Goal: Task Accomplishment & Management: Manage account settings

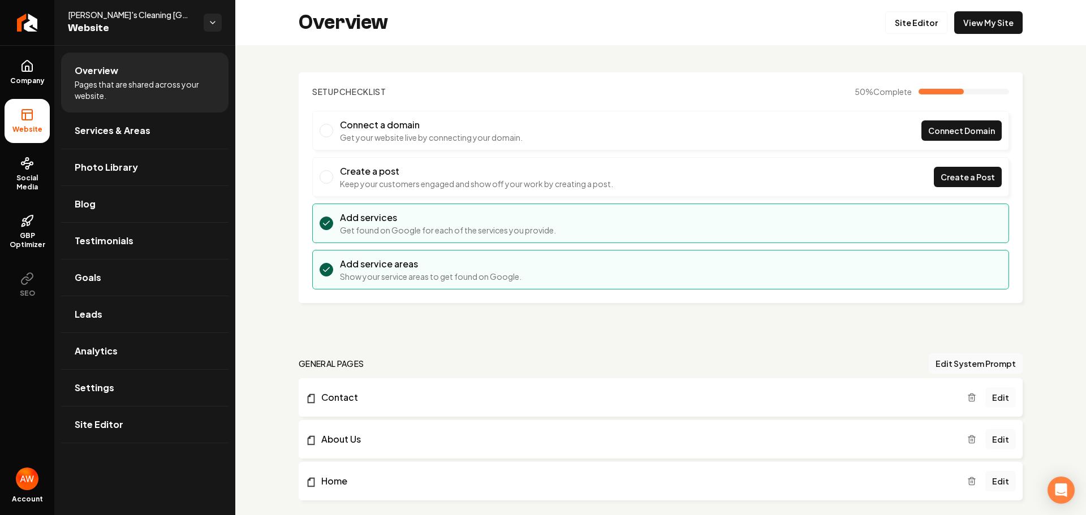
click at [990, 395] on link "Edit" at bounding box center [1000, 397] width 31 height 20
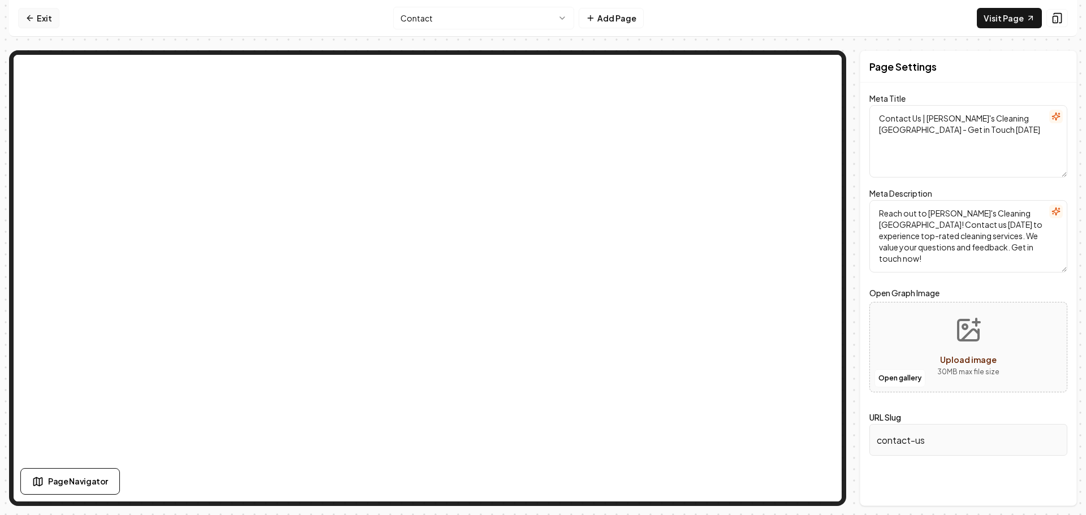
click at [29, 16] on icon at bounding box center [28, 17] width 3 height 5
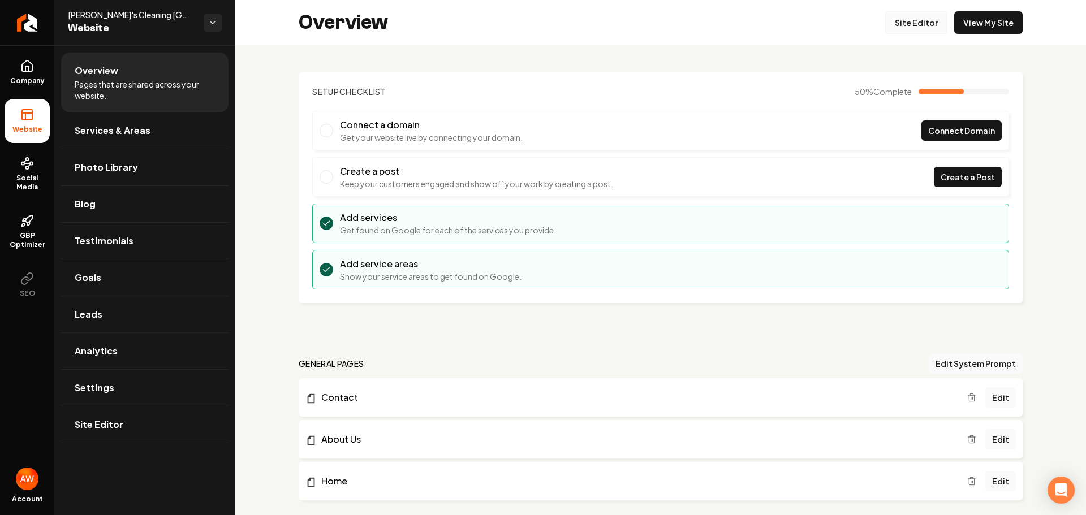
click at [905, 20] on link "Site Editor" at bounding box center [916, 22] width 62 height 23
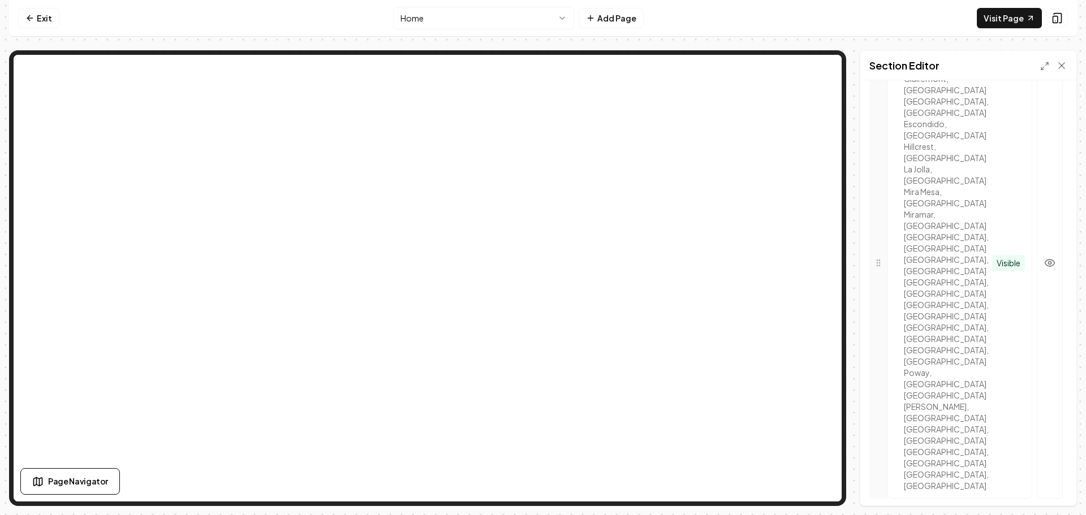
scroll to position [726, 0]
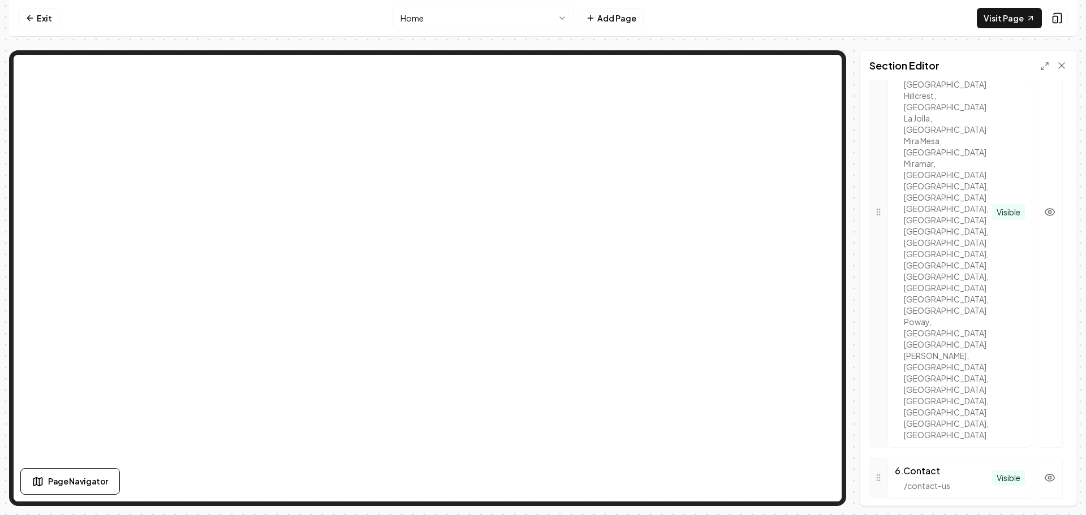
click at [956, 464] on div "6 . Contact / contact-us" at bounding box center [943, 477] width 97 height 27
click at [925, 464] on div "6 . Contact" at bounding box center [943, 471] width 97 height 14
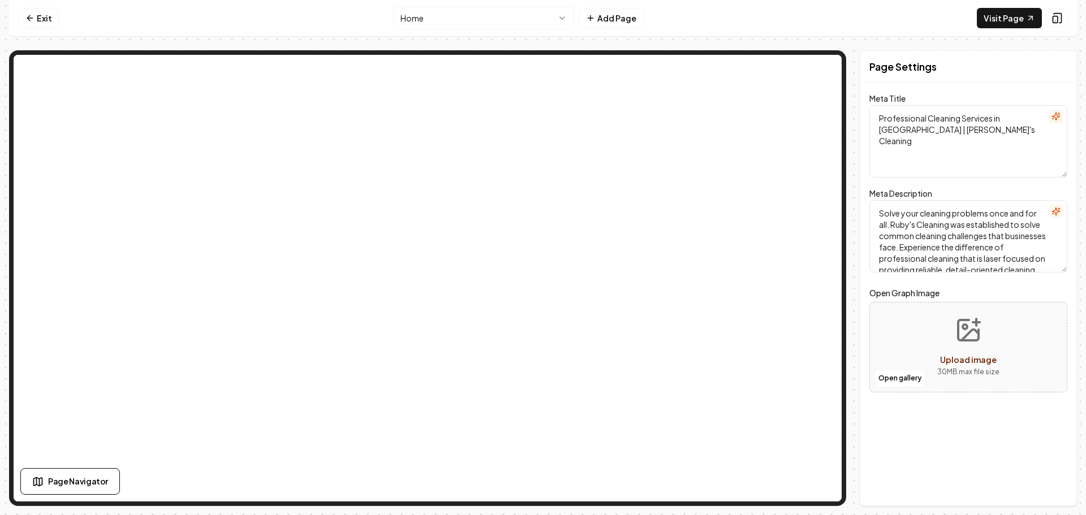
scroll to position [0, 0]
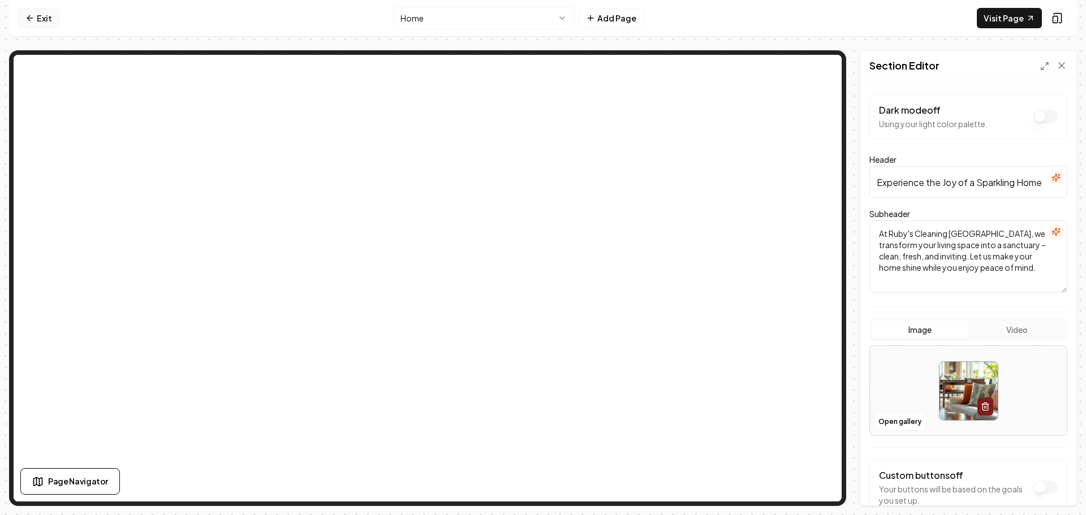
click at [44, 14] on link "Exit" at bounding box center [38, 18] width 41 height 20
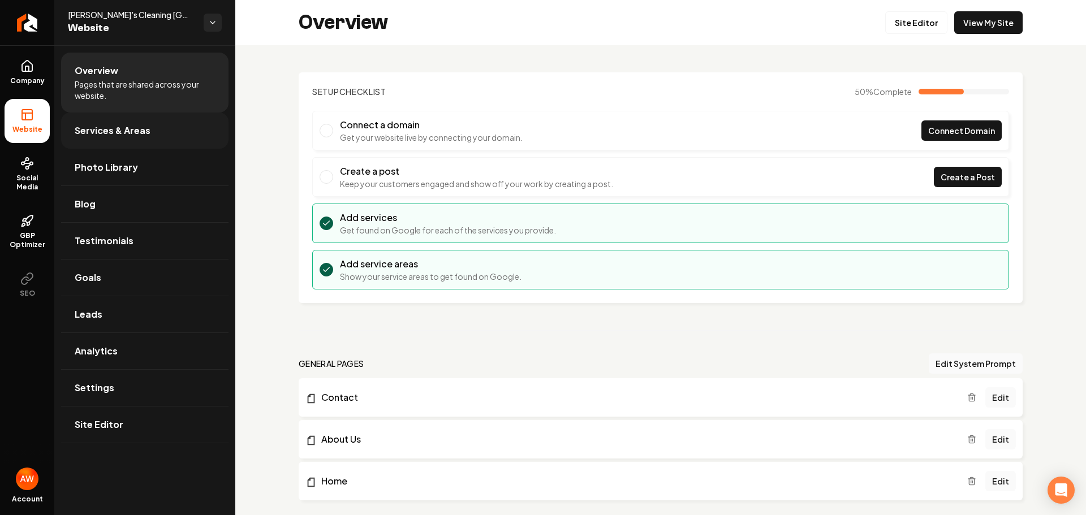
click at [137, 130] on span "Services & Areas" at bounding box center [113, 131] width 76 height 14
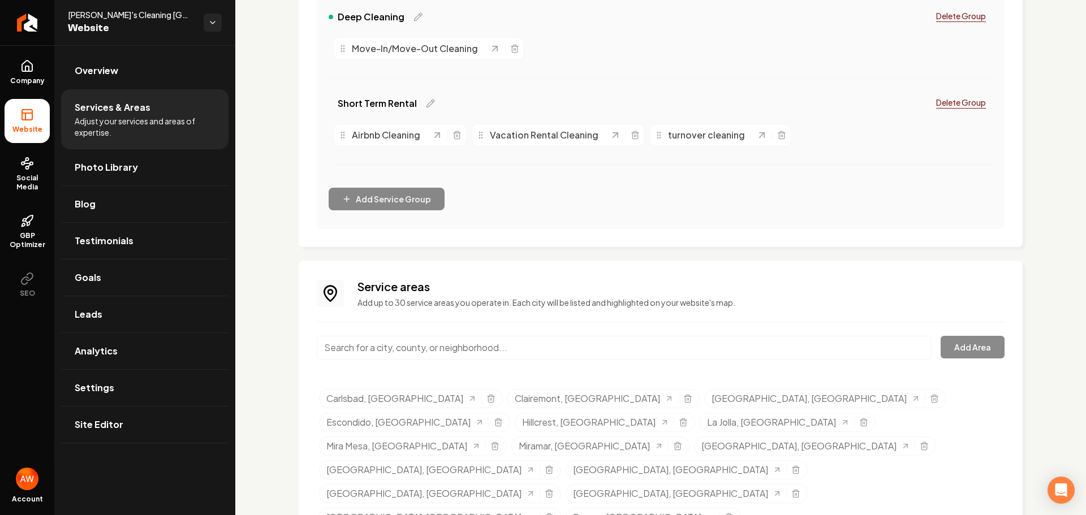
scroll to position [494, 0]
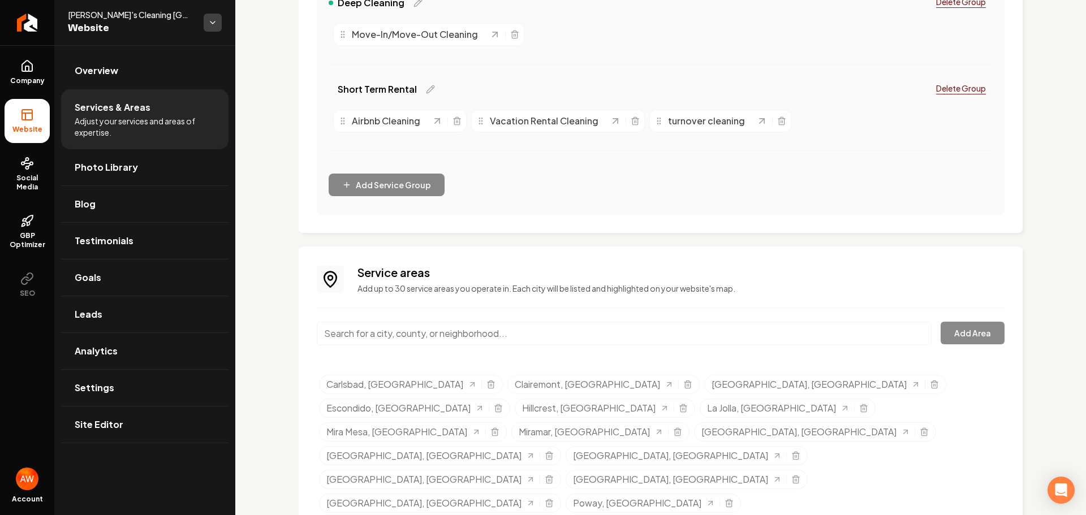
click at [210, 22] on html "Company Website Social Media GBP Optimizer SEO Account Ruby's Cleaning [GEOGRAP…" at bounding box center [543, 257] width 1086 height 515
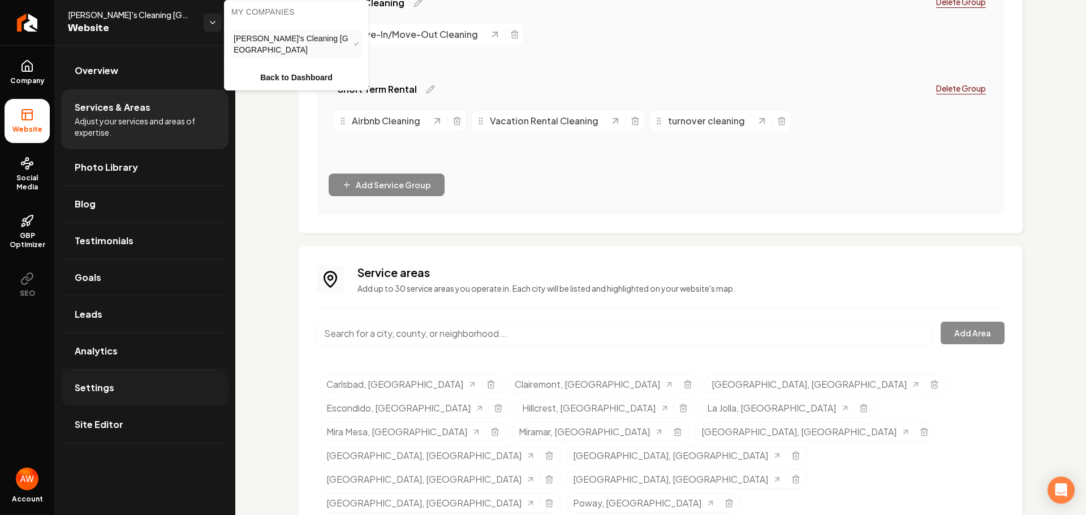
click at [115, 383] on html "Company Website Social Media GBP Optimizer SEO Account Ruby's Cleaning [GEOGRAP…" at bounding box center [543, 257] width 1086 height 515
click at [107, 387] on span "Settings" at bounding box center [95, 388] width 40 height 14
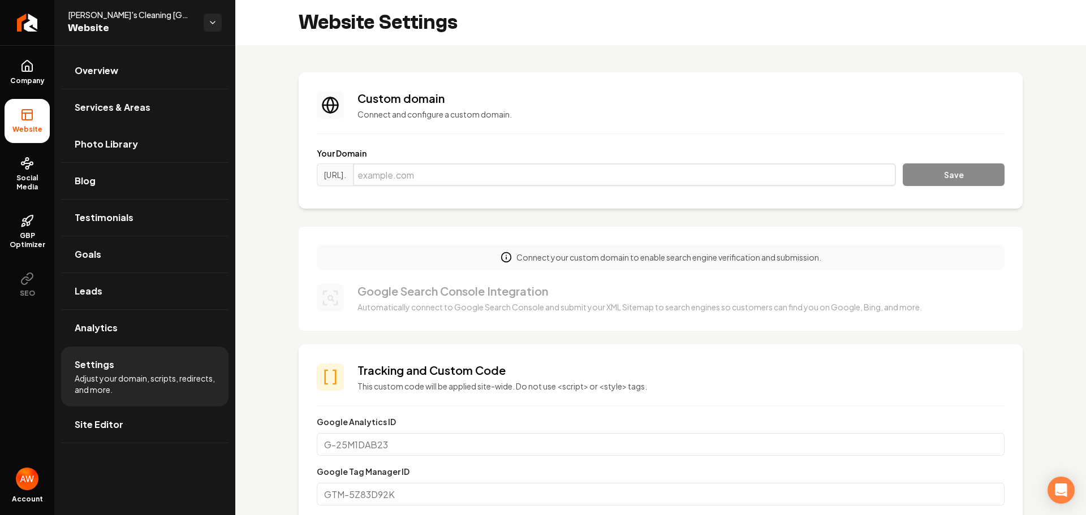
click at [439, 174] on input "Main content area" at bounding box center [624, 174] width 543 height 23
click at [26, 71] on icon at bounding box center [27, 66] width 10 height 11
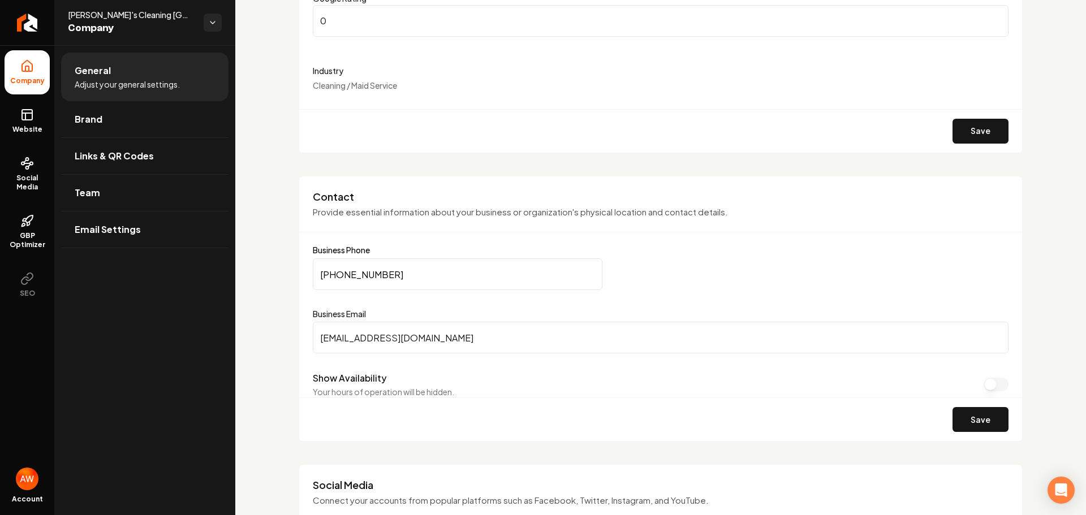
scroll to position [339, 0]
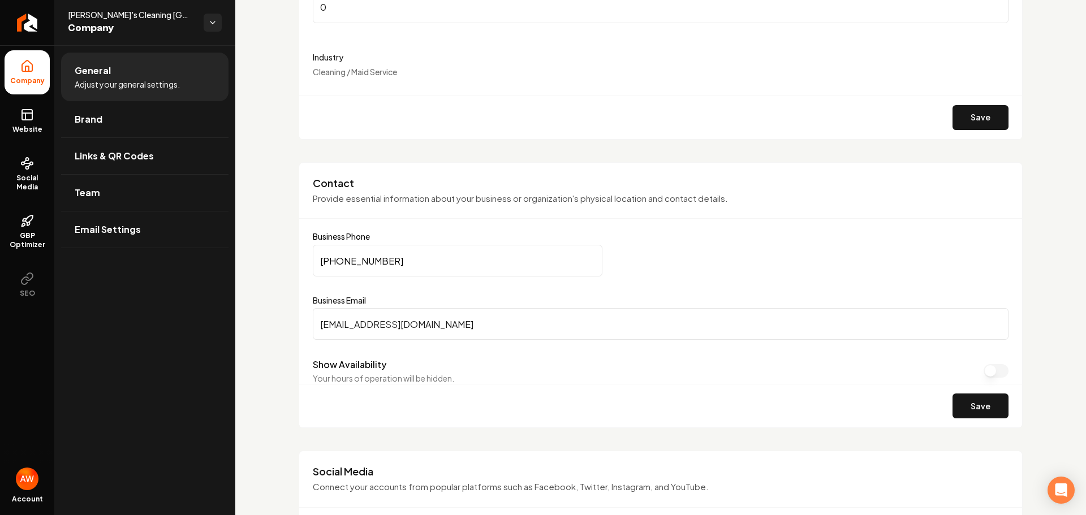
click at [371, 260] on input "[PHONE_NUMBER]" at bounding box center [458, 261] width 290 height 32
click at [344, 258] on input "[PHONE_NUMBER]" at bounding box center [458, 261] width 290 height 32
drag, startPoint x: 346, startPoint y: 260, endPoint x: 381, endPoint y: 261, distance: 34.5
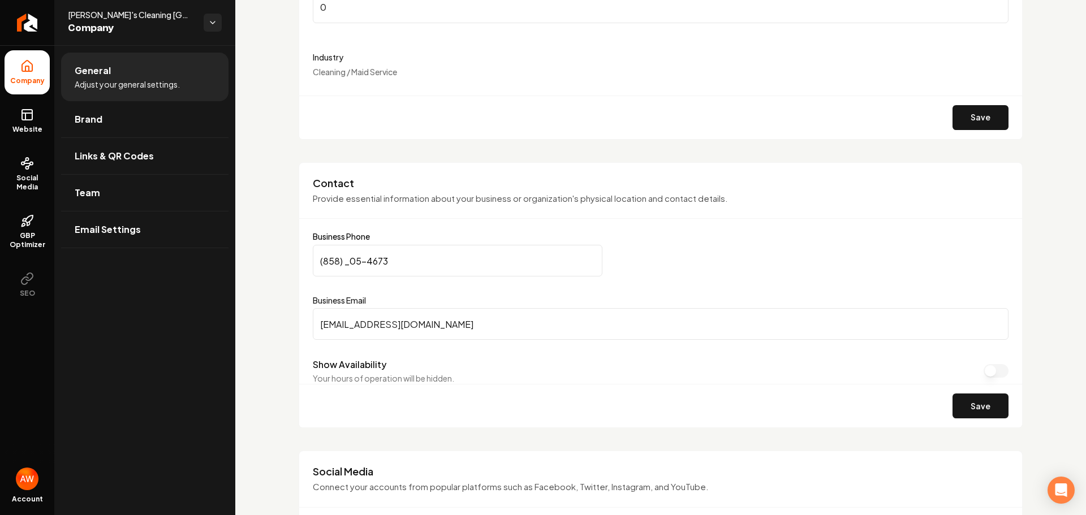
click at [381, 261] on input "(858) _05-4673" at bounding box center [458, 261] width 290 height 32
type input "[PHONE_NUMBER]"
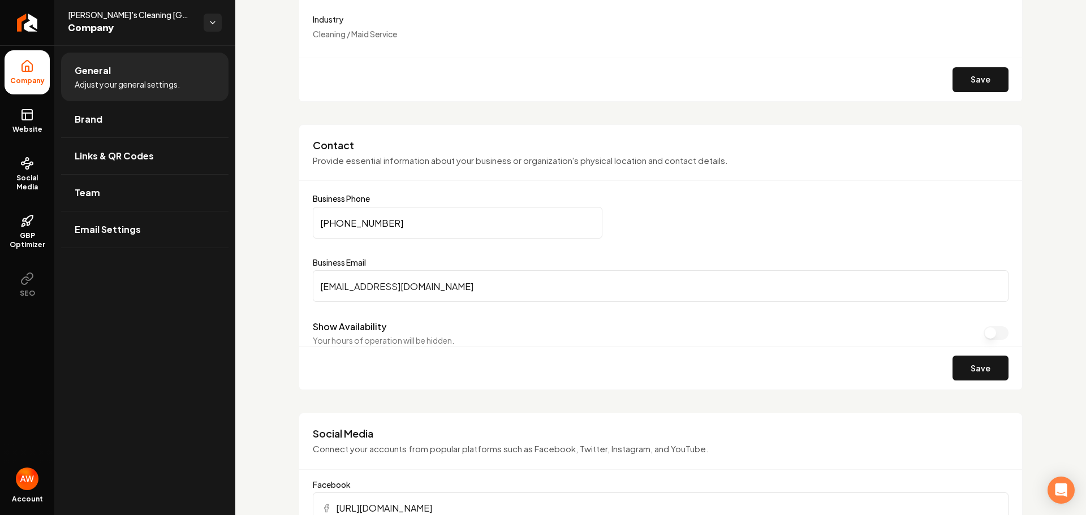
scroll to position [396, 0]
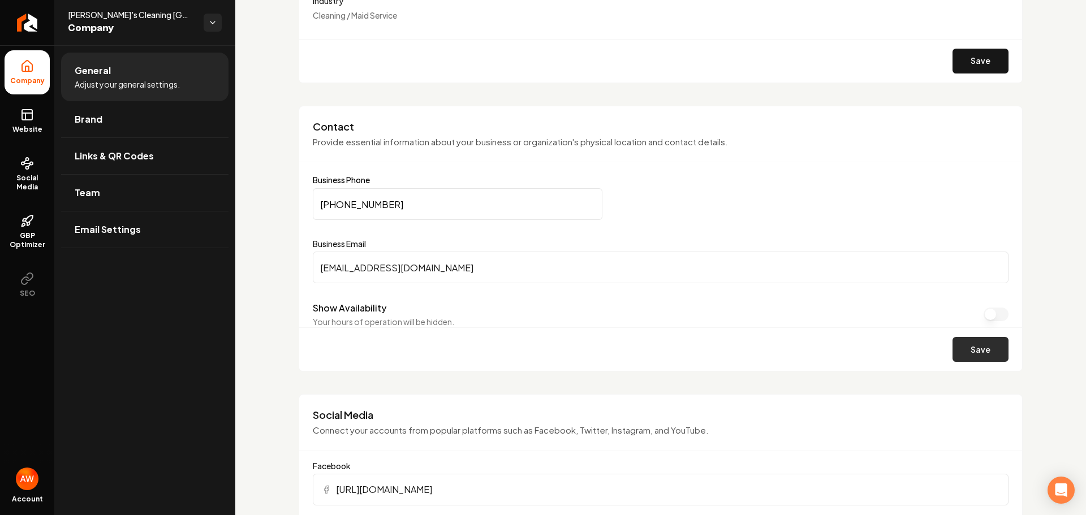
click at [960, 347] on button "Save" at bounding box center [980, 349] width 56 height 25
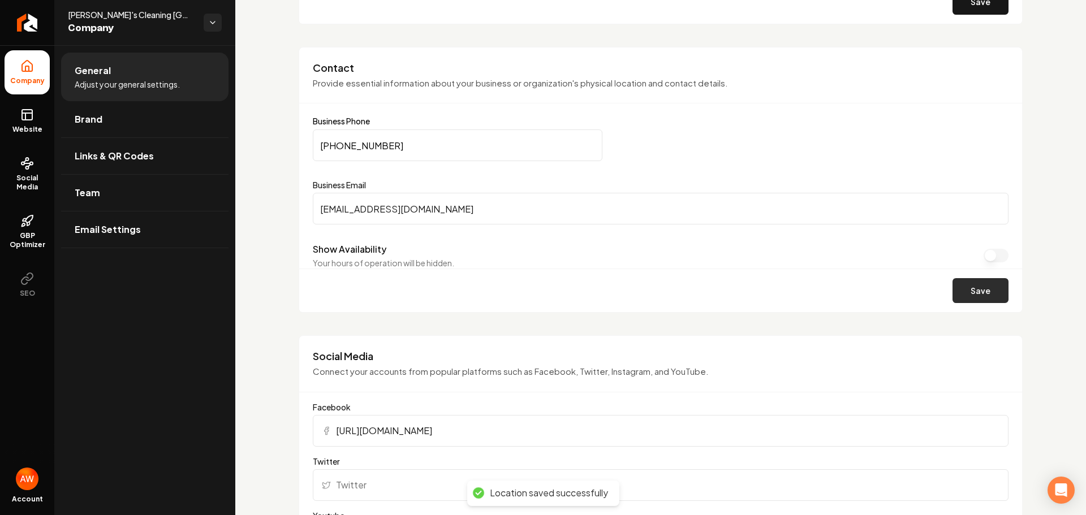
scroll to position [452, 0]
click at [977, 252] on div "Show Availability Your hours of operation will be hidden." at bounding box center [661, 258] width 696 height 26
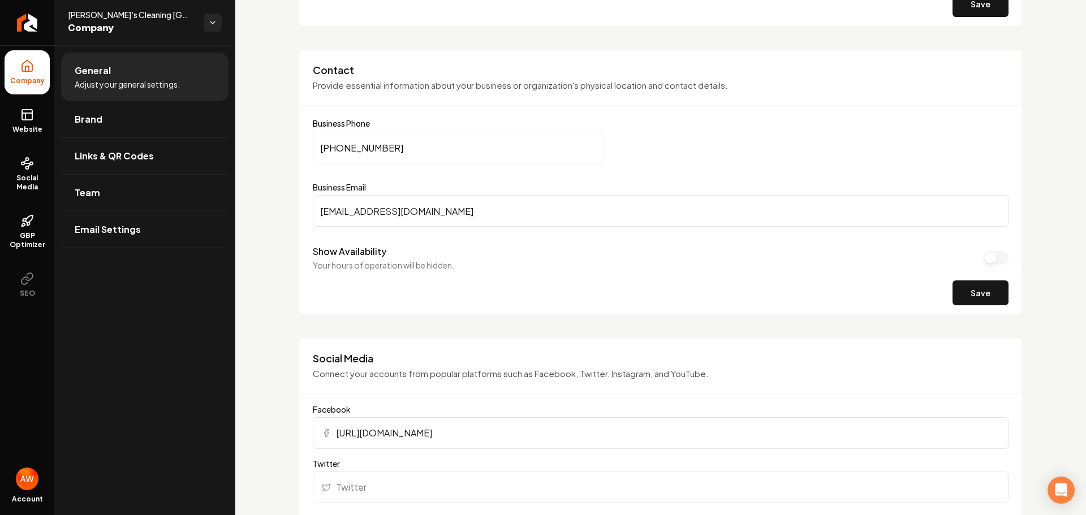
click at [983, 253] on button "Show Availability" at bounding box center [995, 258] width 25 height 14
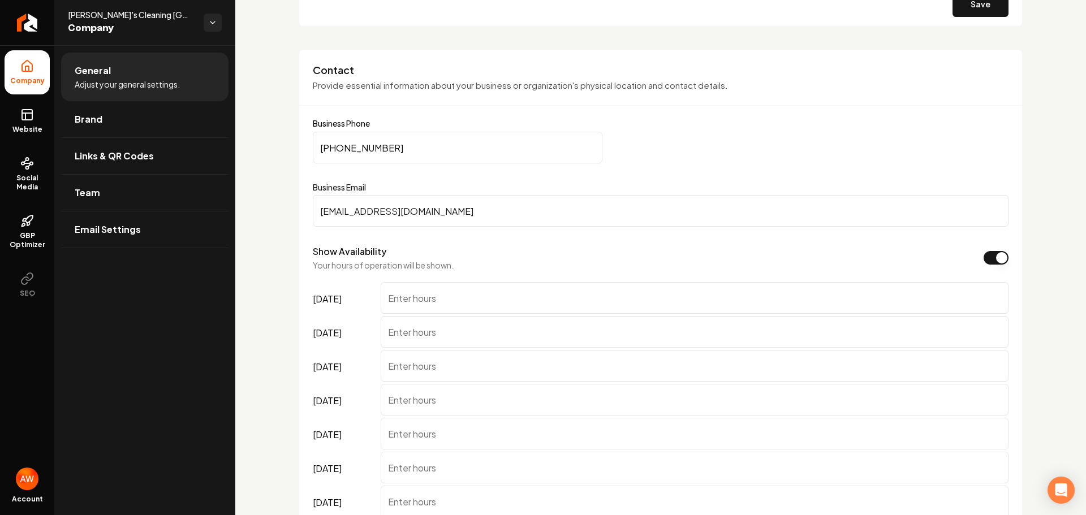
click at [485, 301] on input "[DATE]" at bounding box center [695, 298] width 628 height 32
click at [478, 296] on input "7am - 8pm Pacific Time" at bounding box center [695, 298] width 628 height 32
type input "7am - 8pm Pacific Time"
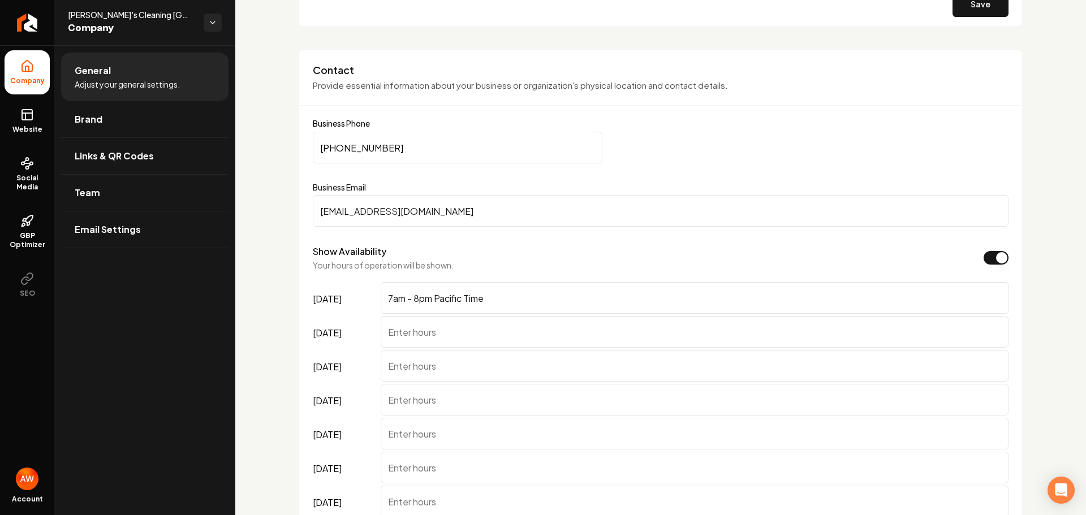
click at [473, 334] on input "[DATE]" at bounding box center [695, 332] width 628 height 32
paste input "7am - 8pm Pacific Time"
type input "7am - 8pm Pacific Time"
click at [472, 364] on input "[DATE]" at bounding box center [695, 366] width 628 height 32
paste input "7am - 8pm Pacific Time"
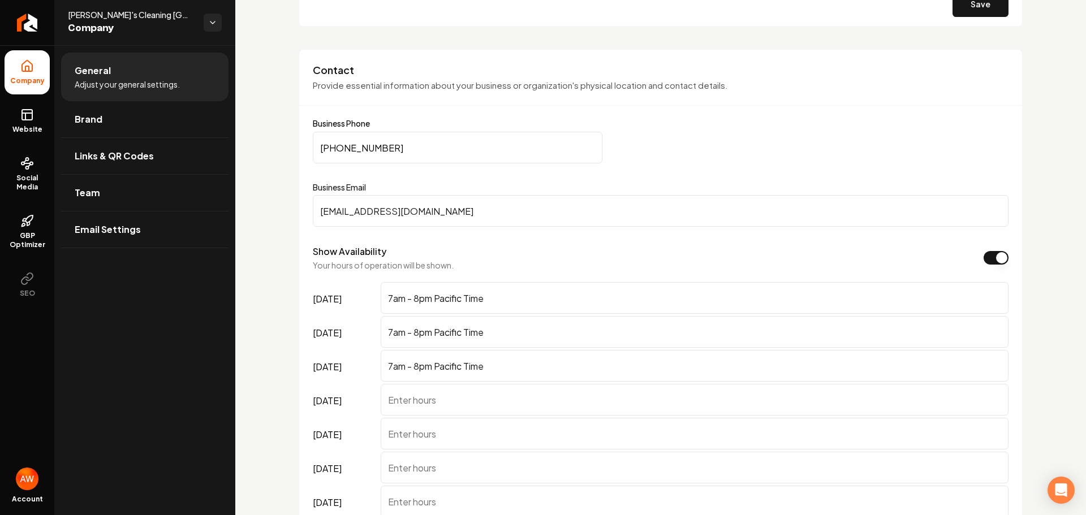
type input "7am - 8pm Pacific Time"
click at [473, 402] on input "[DATE]" at bounding box center [695, 400] width 628 height 32
paste input "7am - 8pm Pacific Time"
type input "7am - 8pm Pacific Time"
click at [472, 441] on input "[DATE]" at bounding box center [695, 434] width 628 height 32
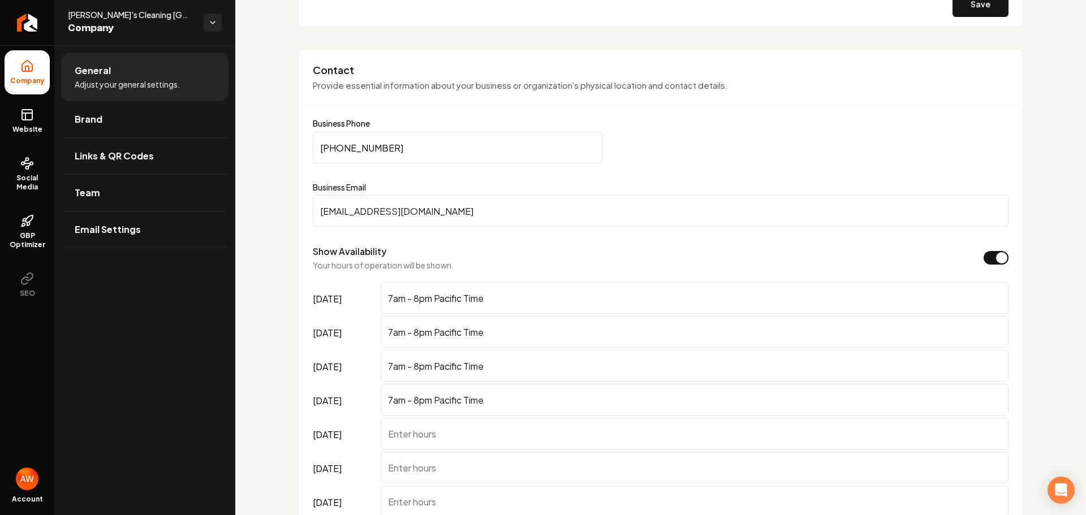
paste input "7am - 8pm Pacific Time"
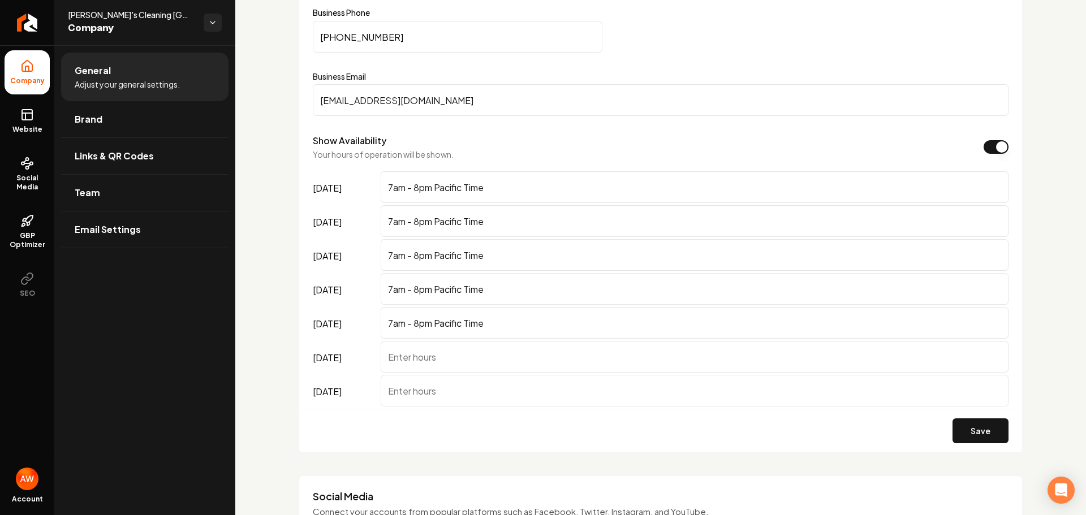
scroll to position [565, 0]
type input "7am - 8pm Pacific Time"
click at [480, 359] on input "[DATE]" at bounding box center [695, 355] width 628 height 32
paste input "7am - 8pm Pacific Time"
type input "7am - 8pm Pacific Time"
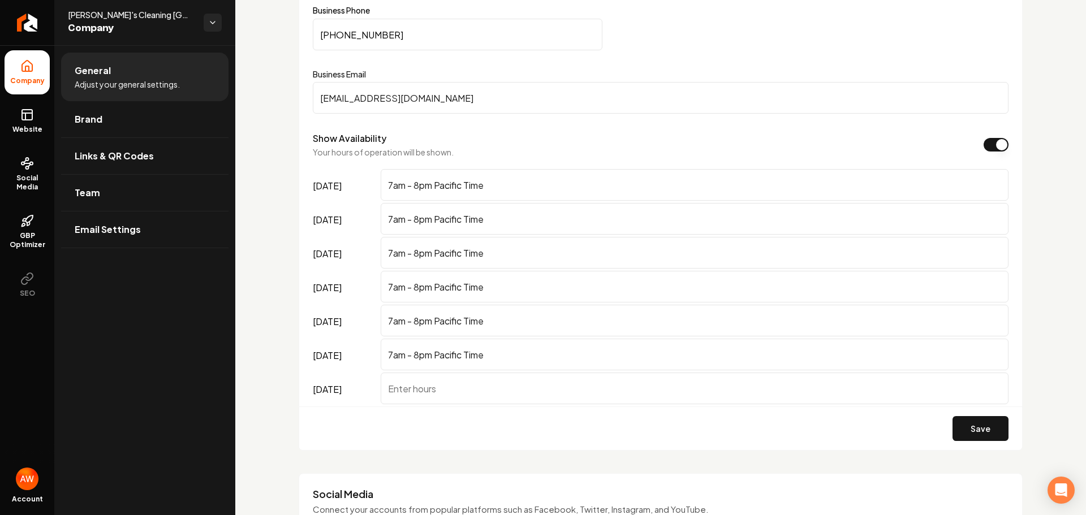
click at [495, 392] on input "[DATE]" at bounding box center [695, 389] width 628 height 32
paste input "7am - 8pm Pacific Time"
type input "7am - 8pm Pacific Time"
click at [978, 426] on button "Save" at bounding box center [980, 428] width 56 height 25
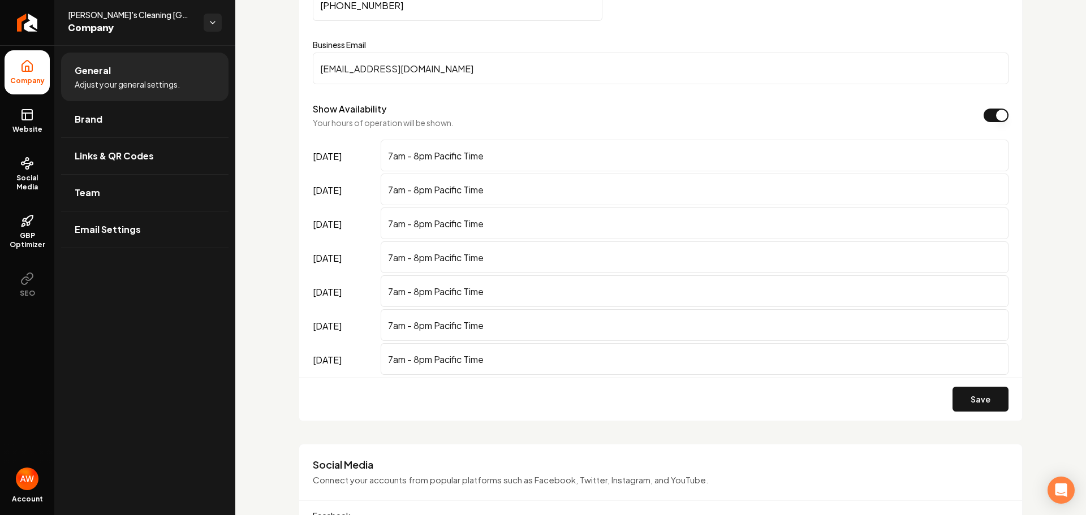
scroll to position [679, 0]
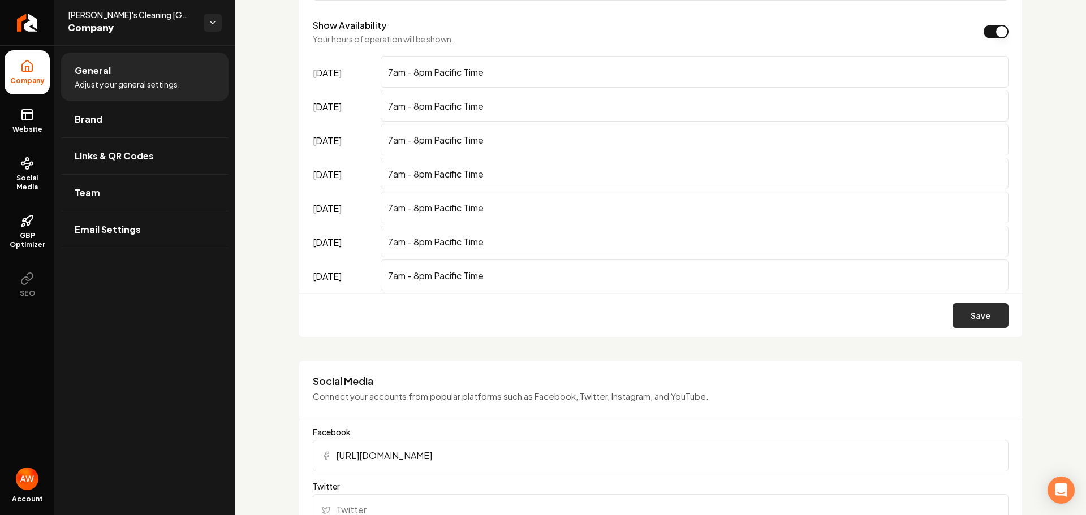
click at [956, 313] on button "Save" at bounding box center [980, 315] width 56 height 25
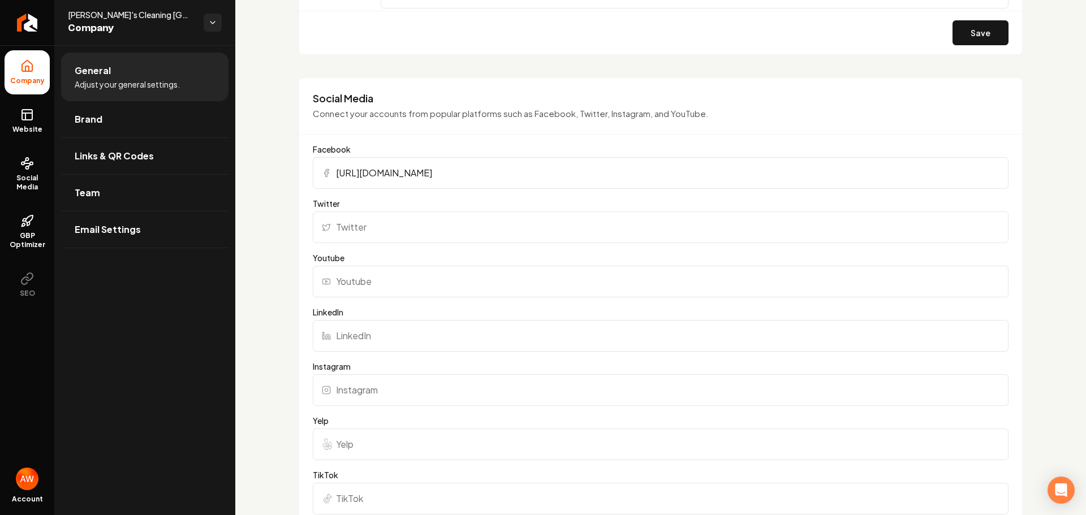
scroll to position [1018, 0]
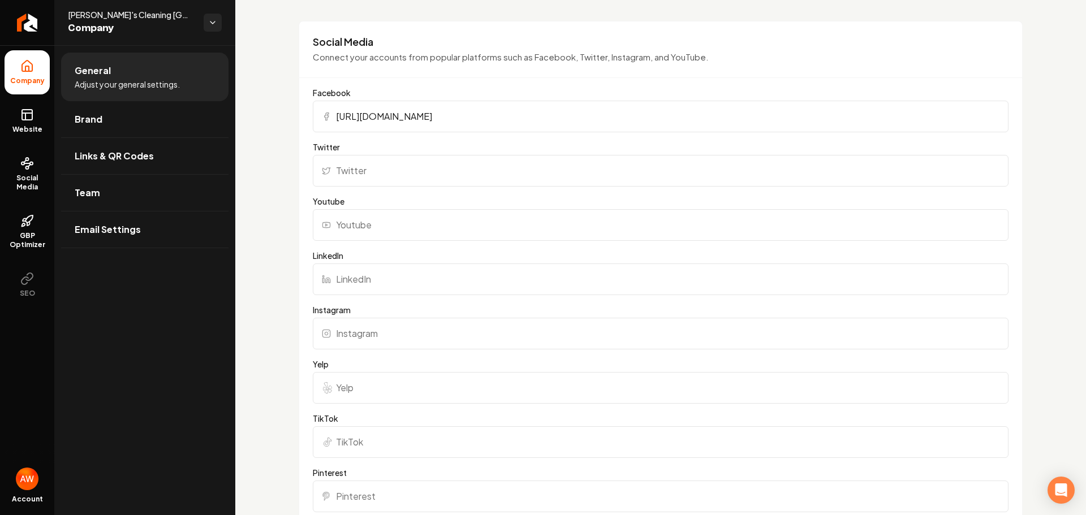
click at [447, 385] on input "Yelp" at bounding box center [661, 388] width 696 height 32
paste input "[URL][DOMAIN_NAME]"
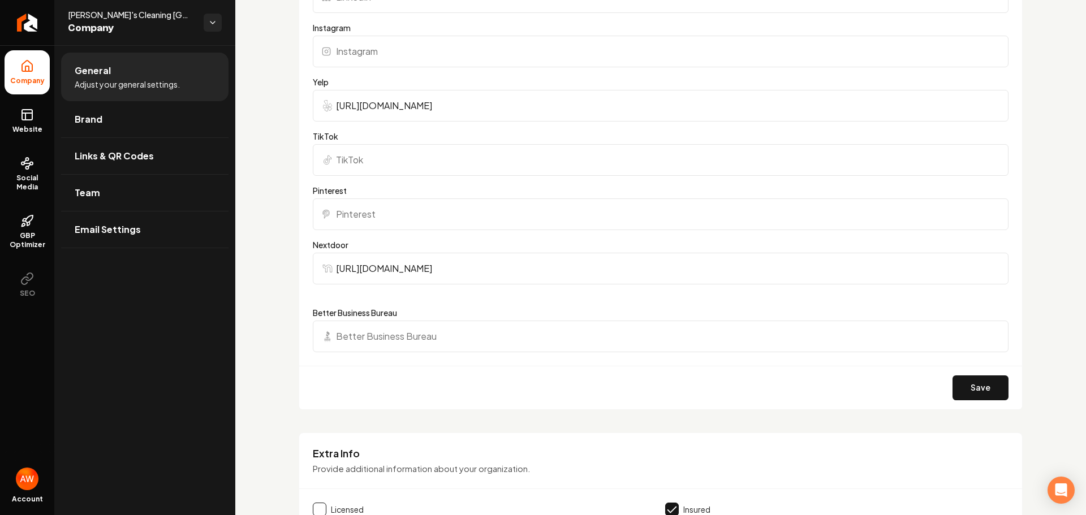
scroll to position [1301, 0]
type input "[URL][DOMAIN_NAME]"
click at [967, 388] on button "Save" at bounding box center [980, 387] width 56 height 25
click at [965, 385] on button "Save" at bounding box center [980, 387] width 56 height 25
